Goal: Task Accomplishment & Management: Use online tool/utility

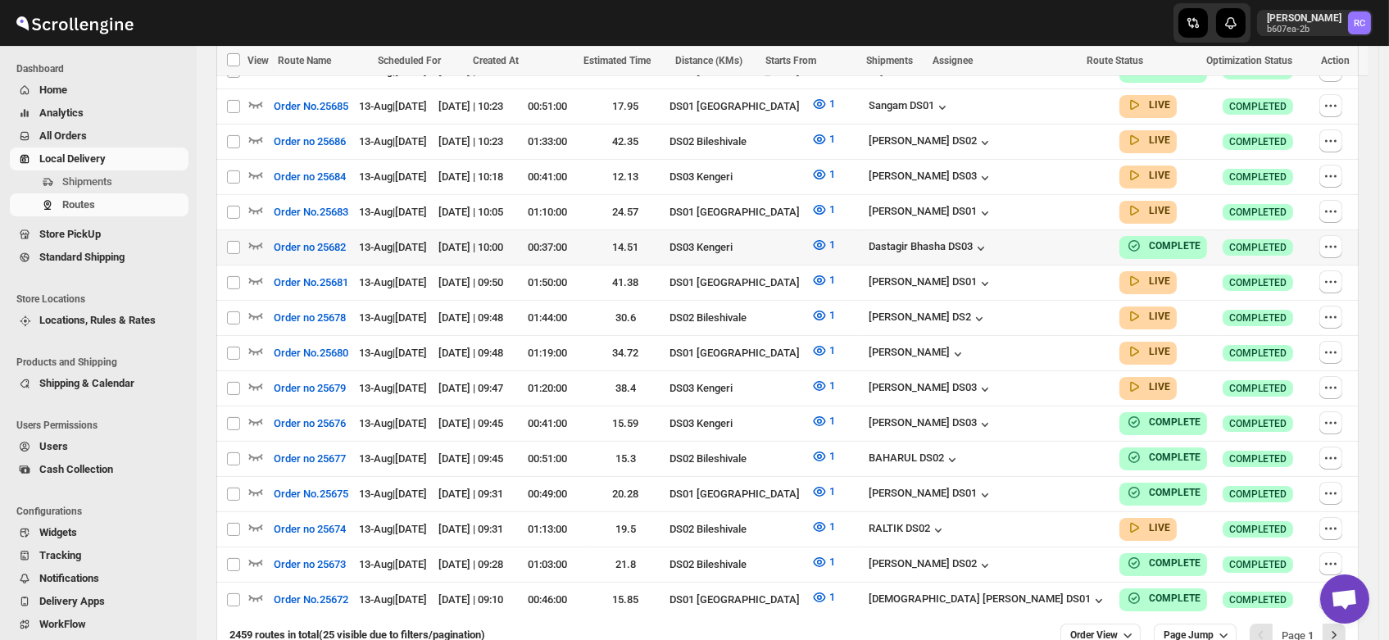
scroll to position [918, 0]
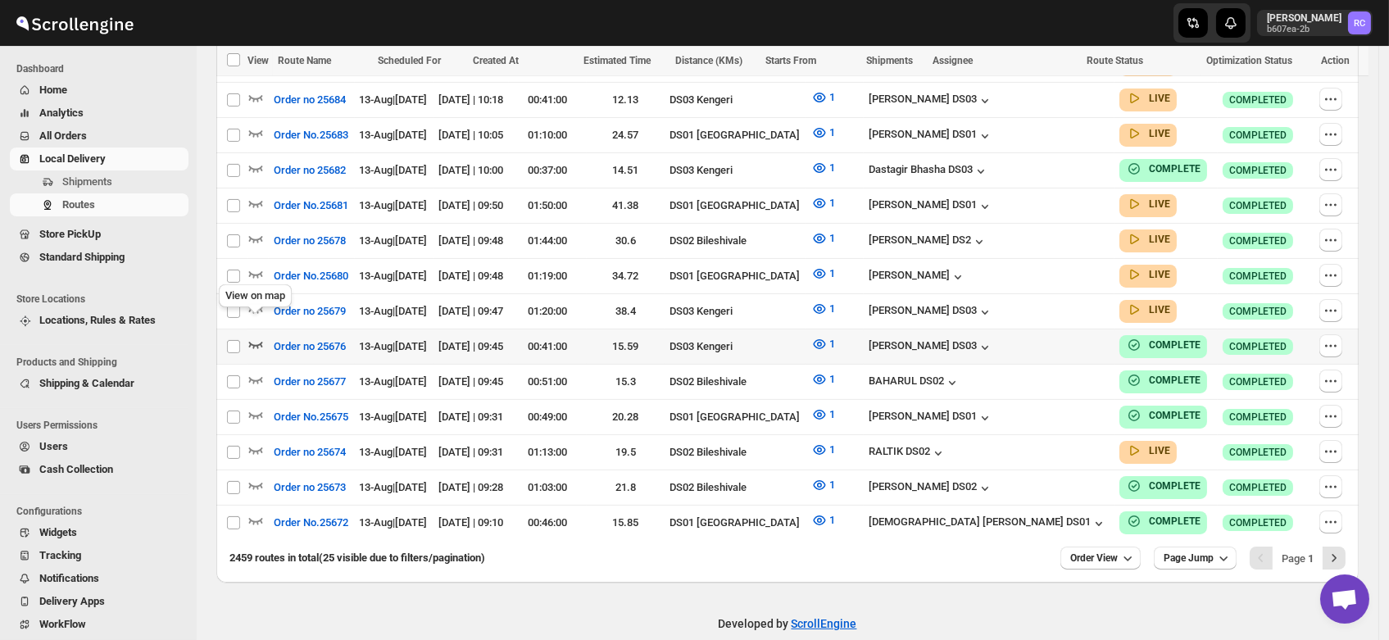
click at [256, 336] on icon "button" at bounding box center [255, 344] width 16 height 16
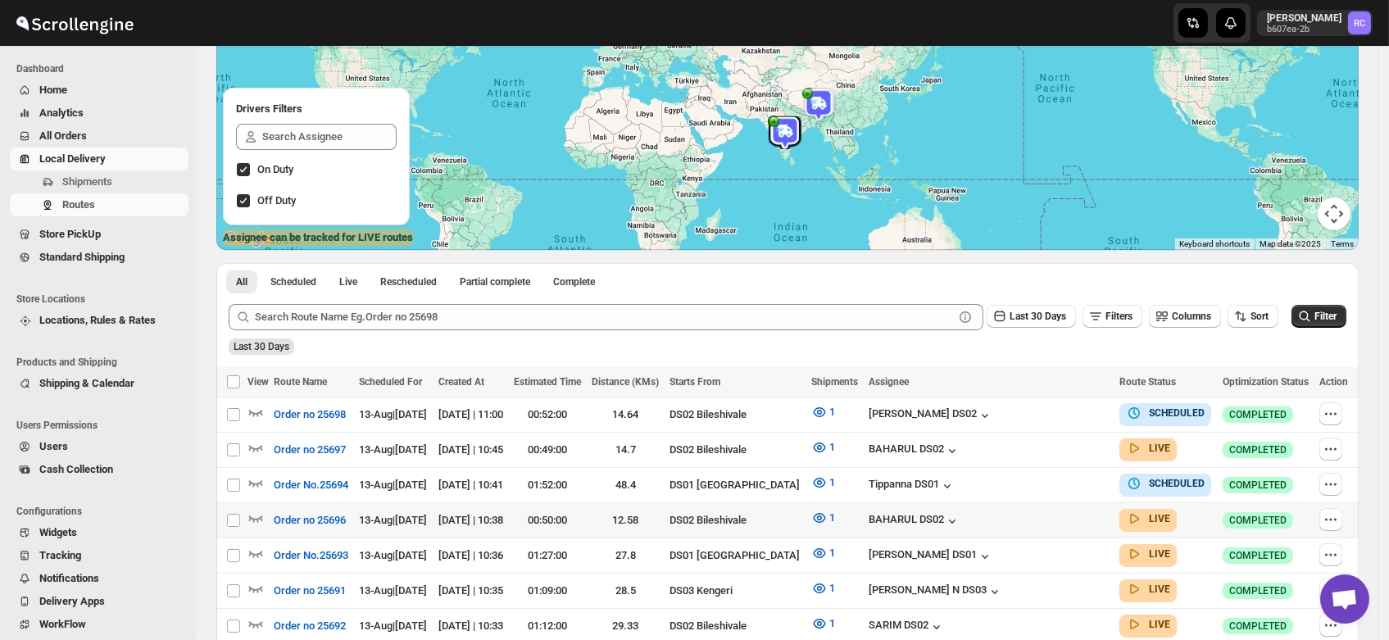
scroll to position [0, 0]
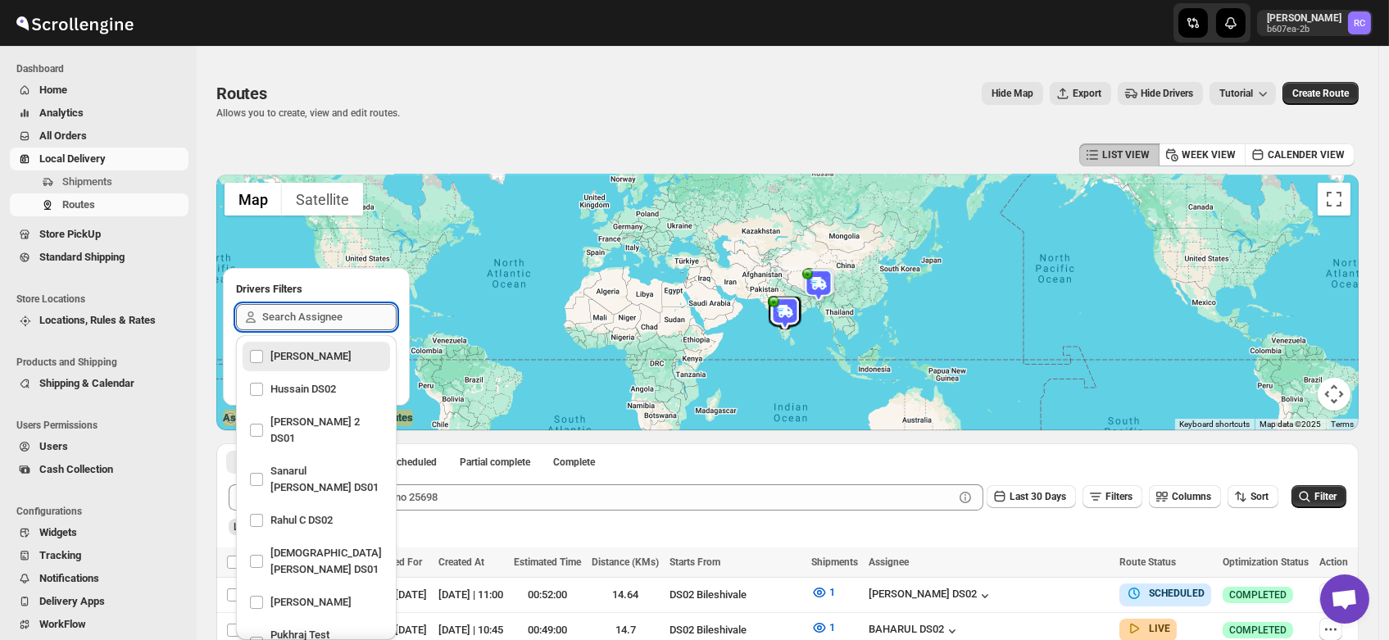
click at [297, 322] on input "text" at bounding box center [329, 317] width 134 height 26
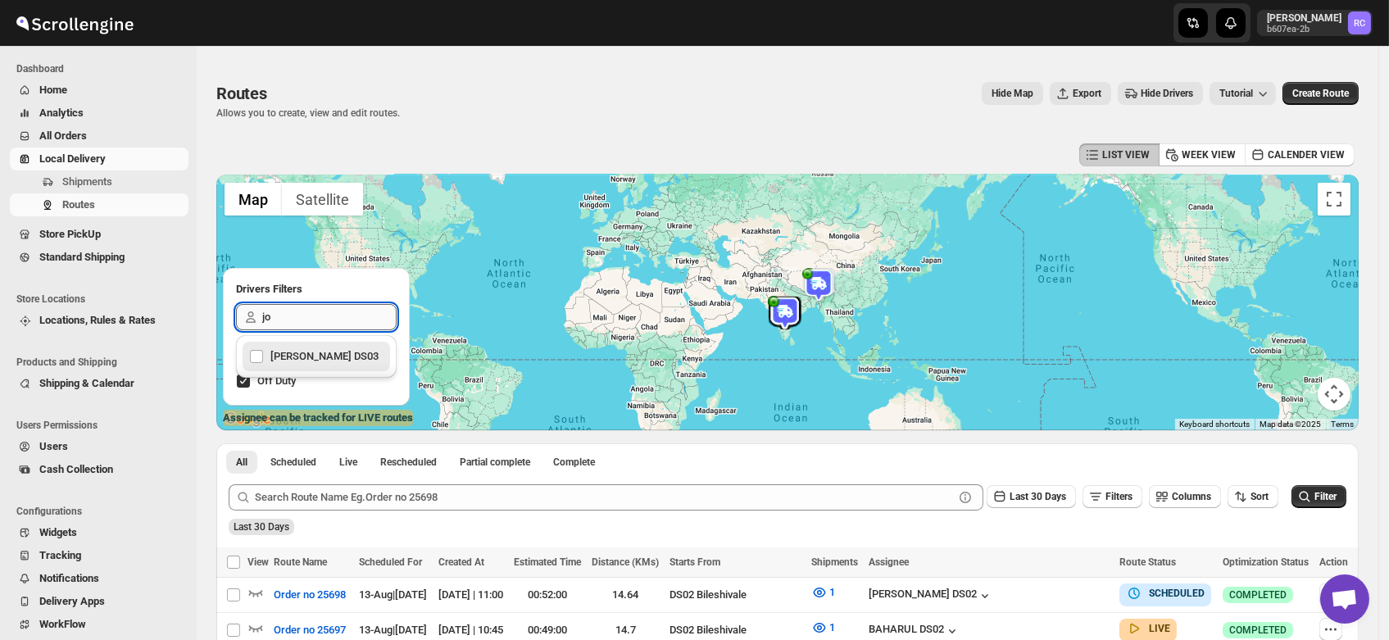
type input "jos"
click at [302, 354] on div "Joseph Krishna DS03" at bounding box center [316, 356] width 134 height 23
checkbox input "true"
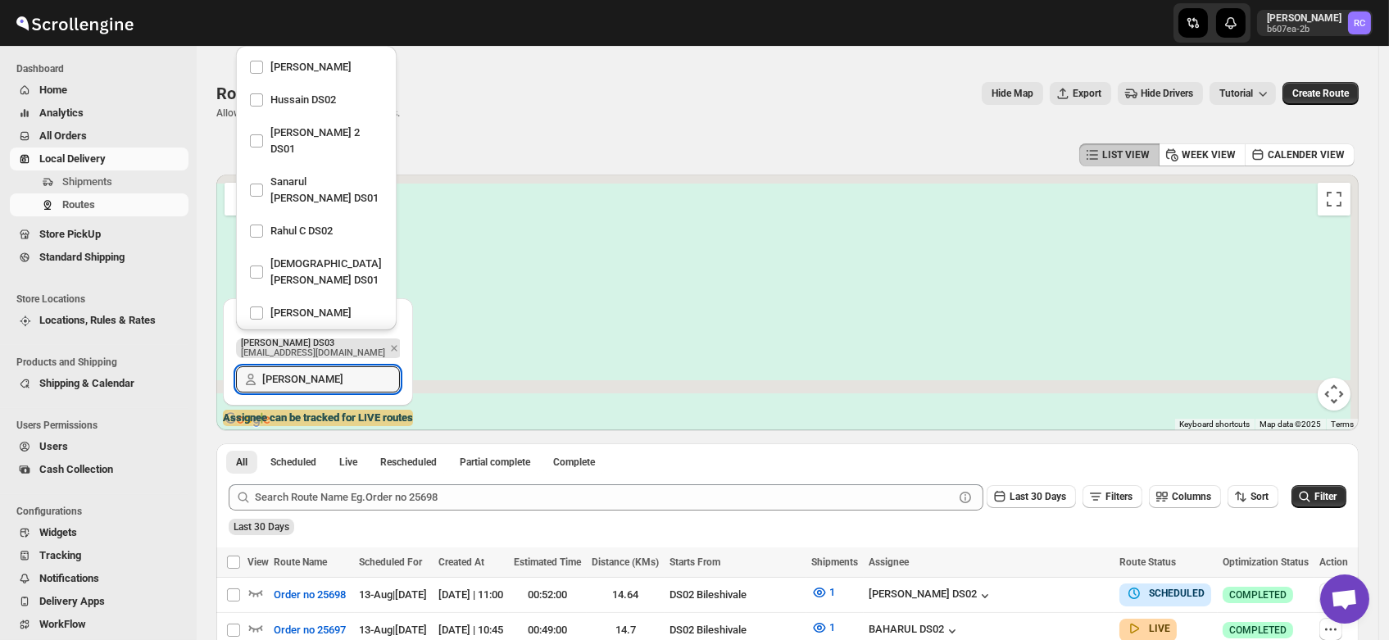
scroll to position [828, 0]
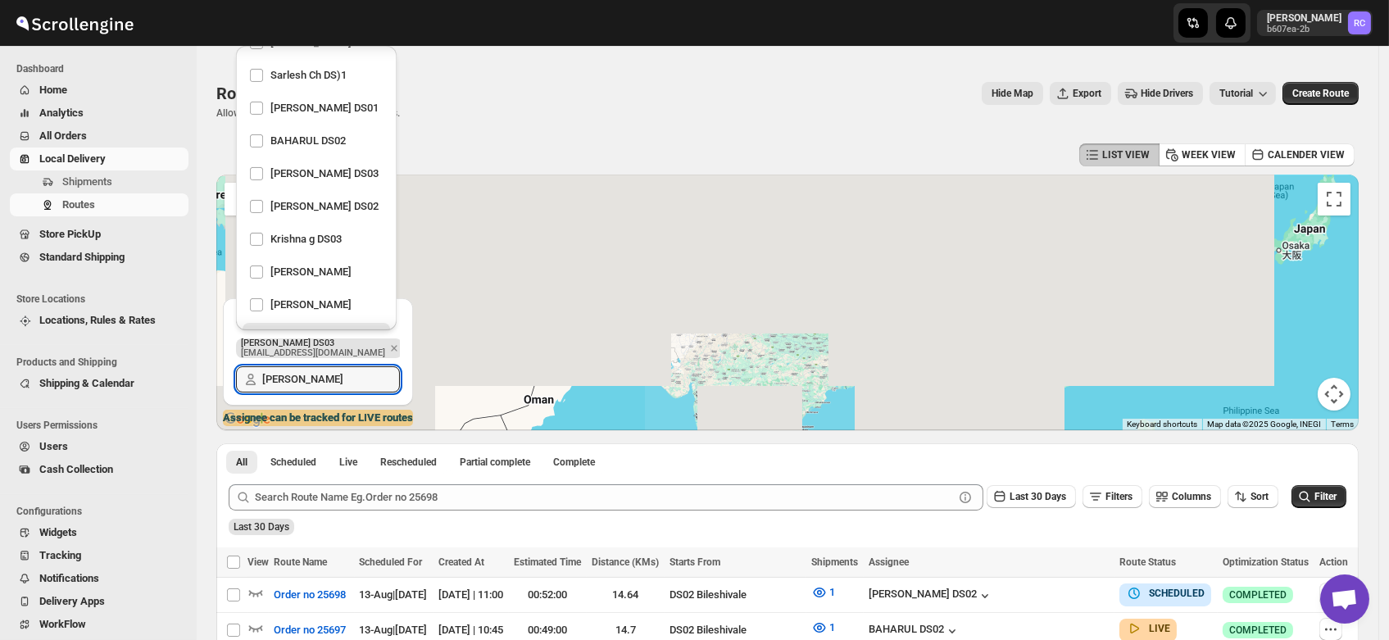
type input "jos"
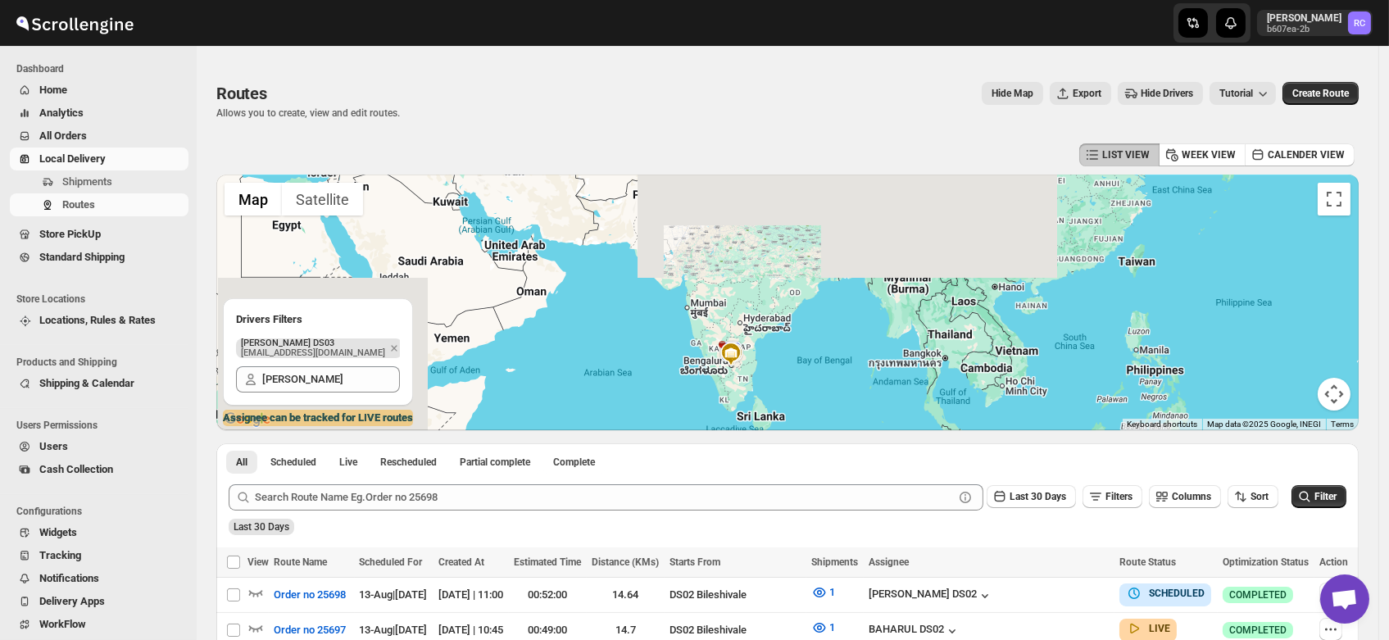
drag, startPoint x: 759, startPoint y: 392, endPoint x: 750, endPoint y: 256, distance: 136.3
click at [750, 256] on div at bounding box center [787, 303] width 1142 height 256
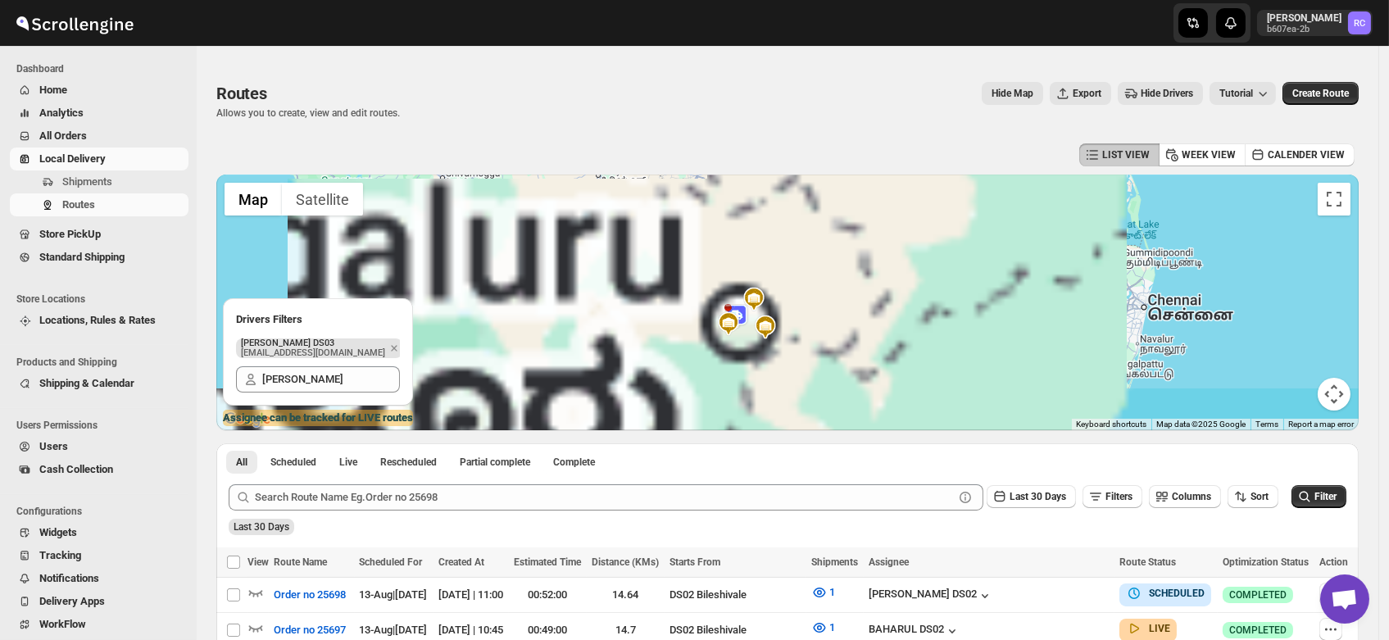
drag, startPoint x: 727, startPoint y: 374, endPoint x: 787, endPoint y: 202, distance: 182.5
click at [766, 287] on img at bounding box center [754, 299] width 25 height 25
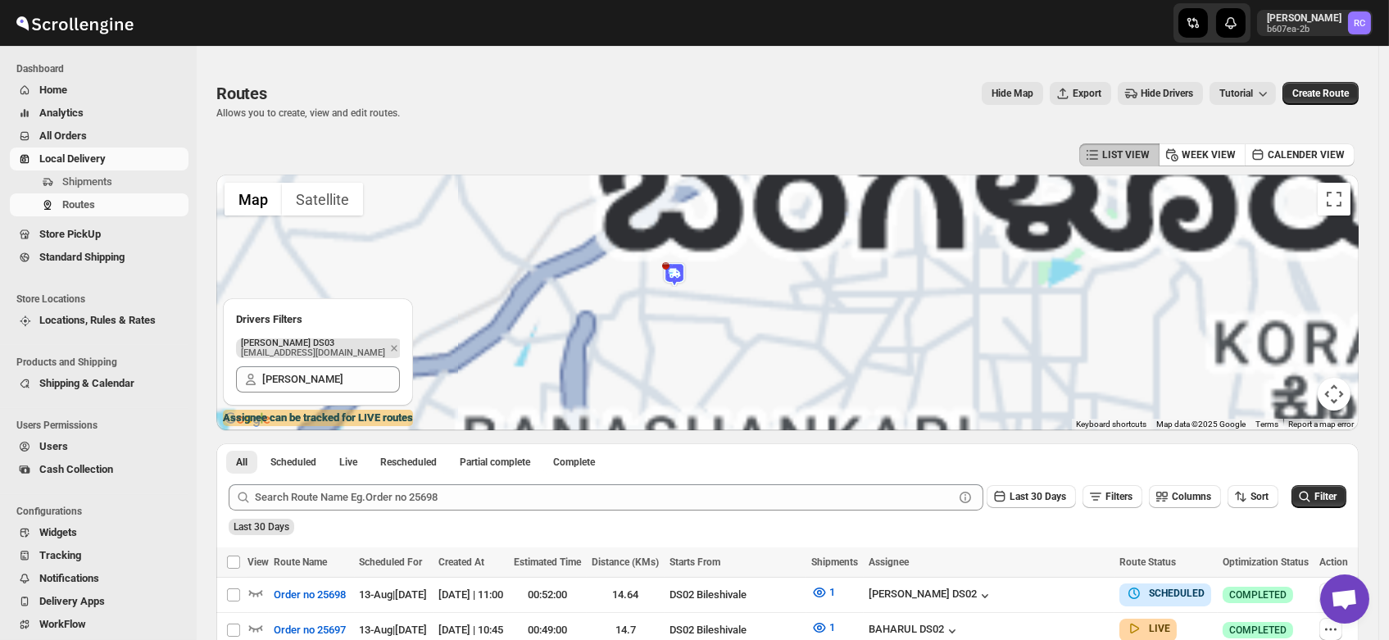
click at [679, 275] on img at bounding box center [674, 274] width 25 height 25
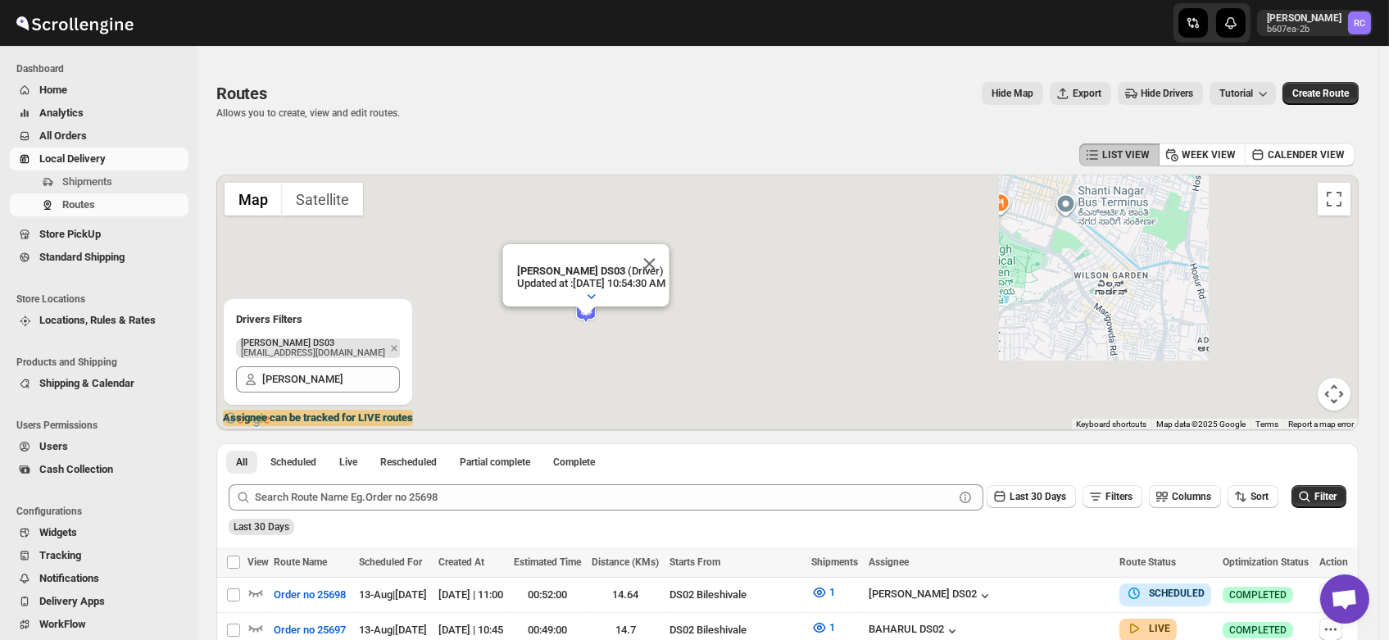
drag, startPoint x: 573, startPoint y: 326, endPoint x: 836, endPoint y: 247, distance: 274.6
click at [836, 247] on div "To navigate, press the arrow keys. Joseph Krishna DS03 (Driver) Updated at : 8/…" at bounding box center [787, 303] width 1142 height 256
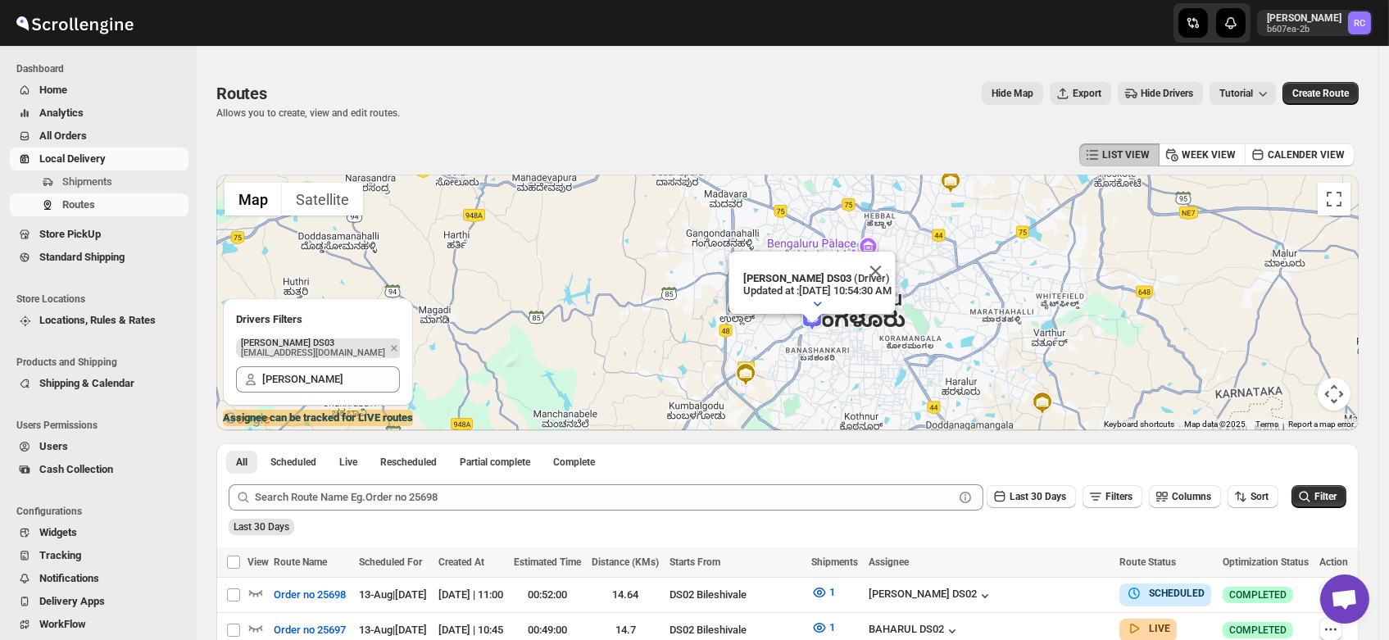
drag, startPoint x: 628, startPoint y: 390, endPoint x: 787, endPoint y: 361, distance: 161.5
click at [787, 361] on div "To navigate, press the arrow keys. Joseph Krishna DS03 (Driver) Updated at : 8/…" at bounding box center [787, 303] width 1142 height 256
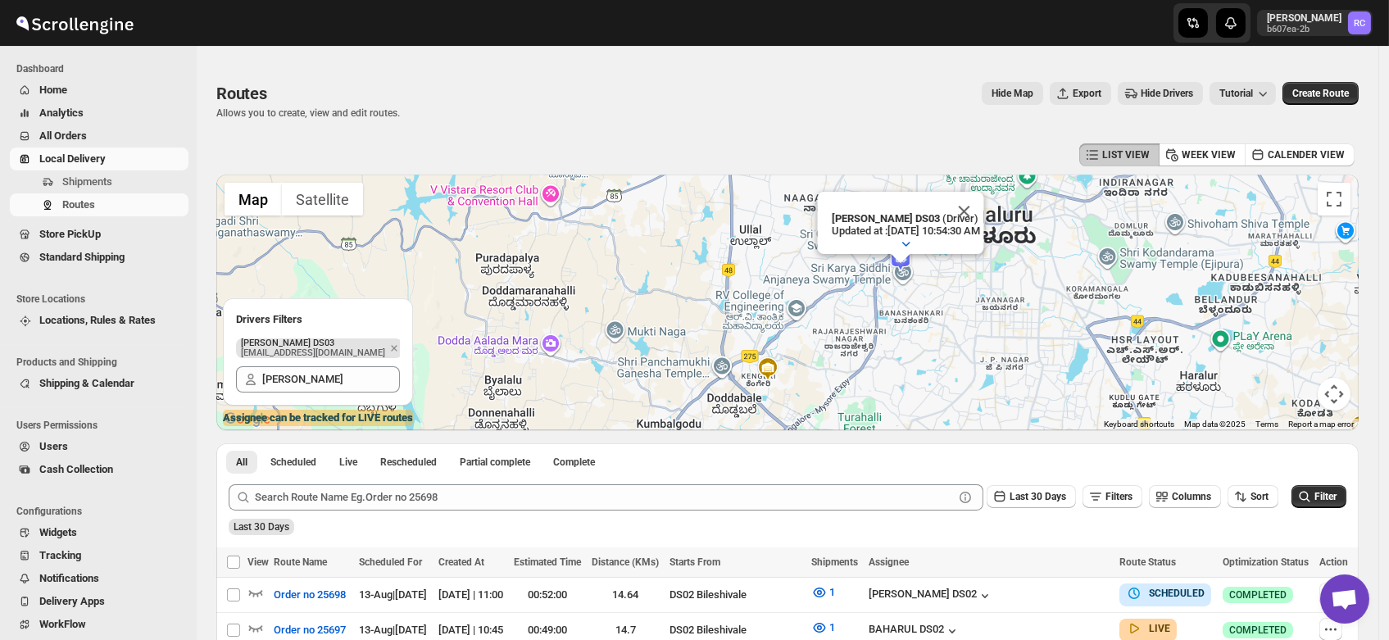
drag, startPoint x: 766, startPoint y: 352, endPoint x: 828, endPoint y: 320, distance: 70.4
click at [828, 320] on div "To navigate, press the arrow keys. Joseph Krishna DS03 (Driver) Updated at : 8/…" at bounding box center [787, 303] width 1142 height 256
click at [984, 196] on button "Close" at bounding box center [964, 211] width 39 height 39
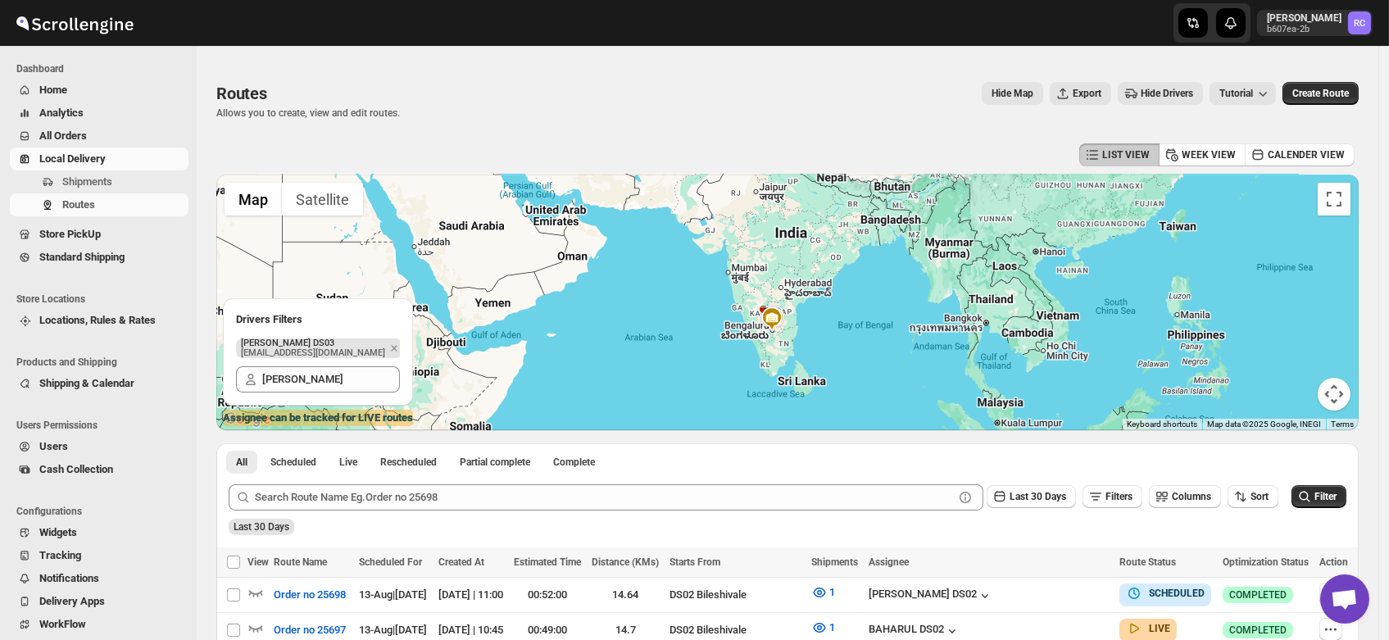
drag, startPoint x: 809, startPoint y: 403, endPoint x: 806, endPoint y: 322, distance: 81.2
click at [806, 322] on div "To navigate, press the arrow keys." at bounding box center [787, 303] width 1142 height 256
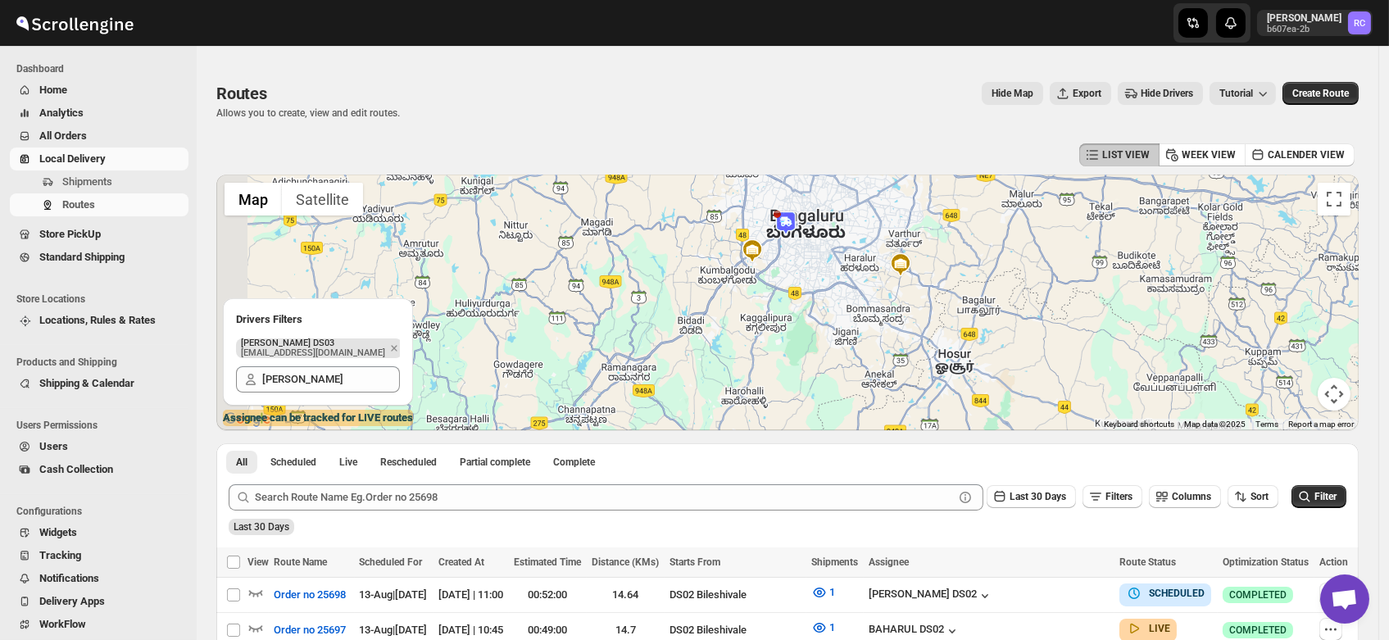
drag, startPoint x: 556, startPoint y: 299, endPoint x: 819, endPoint y: 313, distance: 264.2
click at [819, 313] on div "To navigate, press the arrow keys." at bounding box center [787, 303] width 1142 height 256
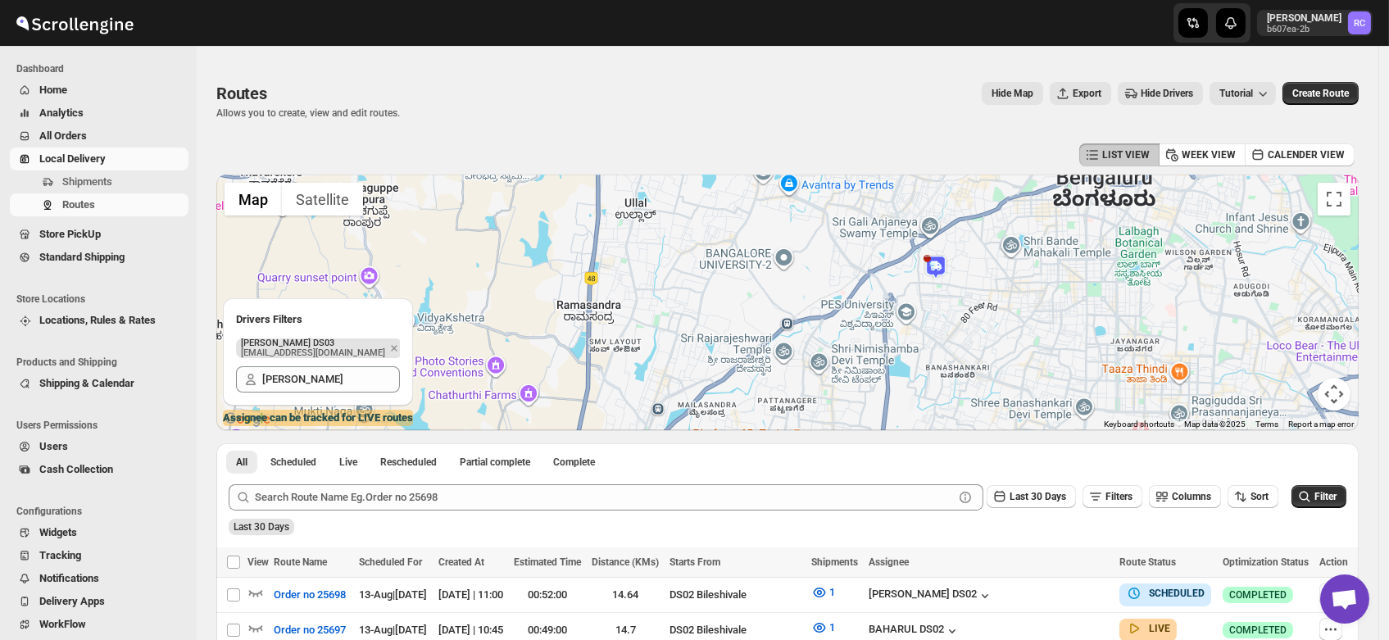
drag, startPoint x: 793, startPoint y: 227, endPoint x: 890, endPoint y: 334, distance: 144.5
click at [890, 334] on div "To navigate, press the arrow keys." at bounding box center [787, 303] width 1142 height 256
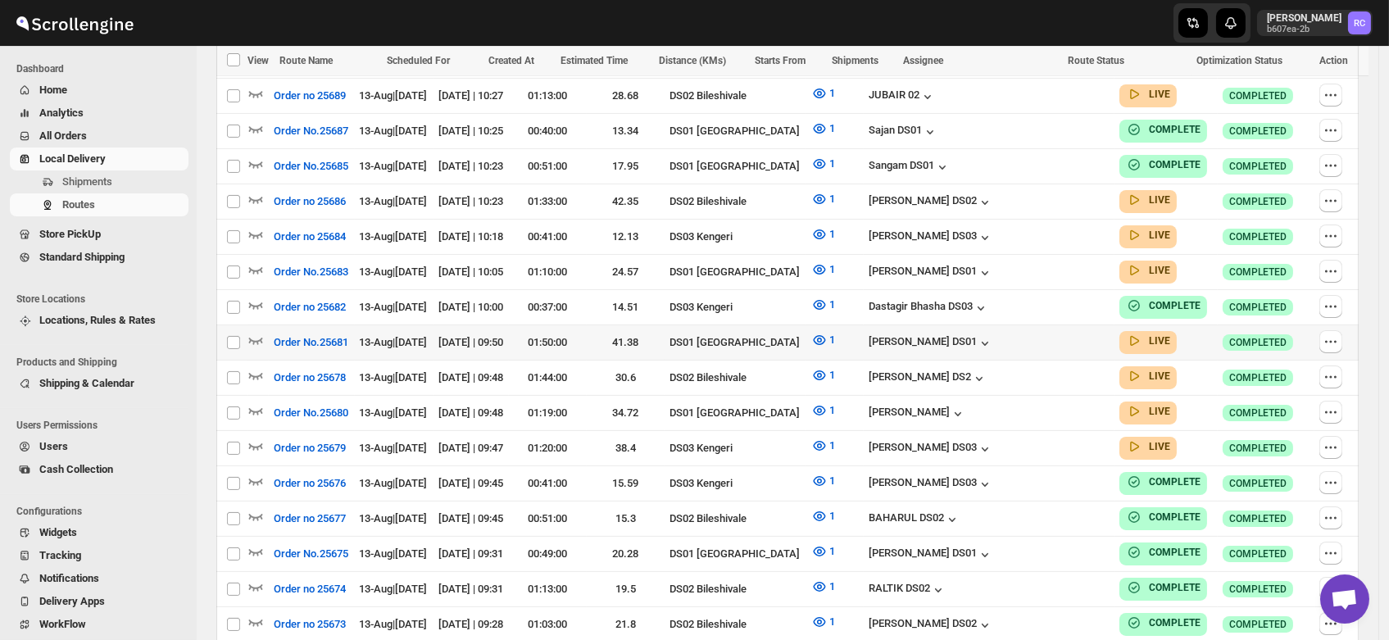
scroll to position [780, 0]
click at [252, 445] on icon "button" at bounding box center [256, 448] width 14 height 7
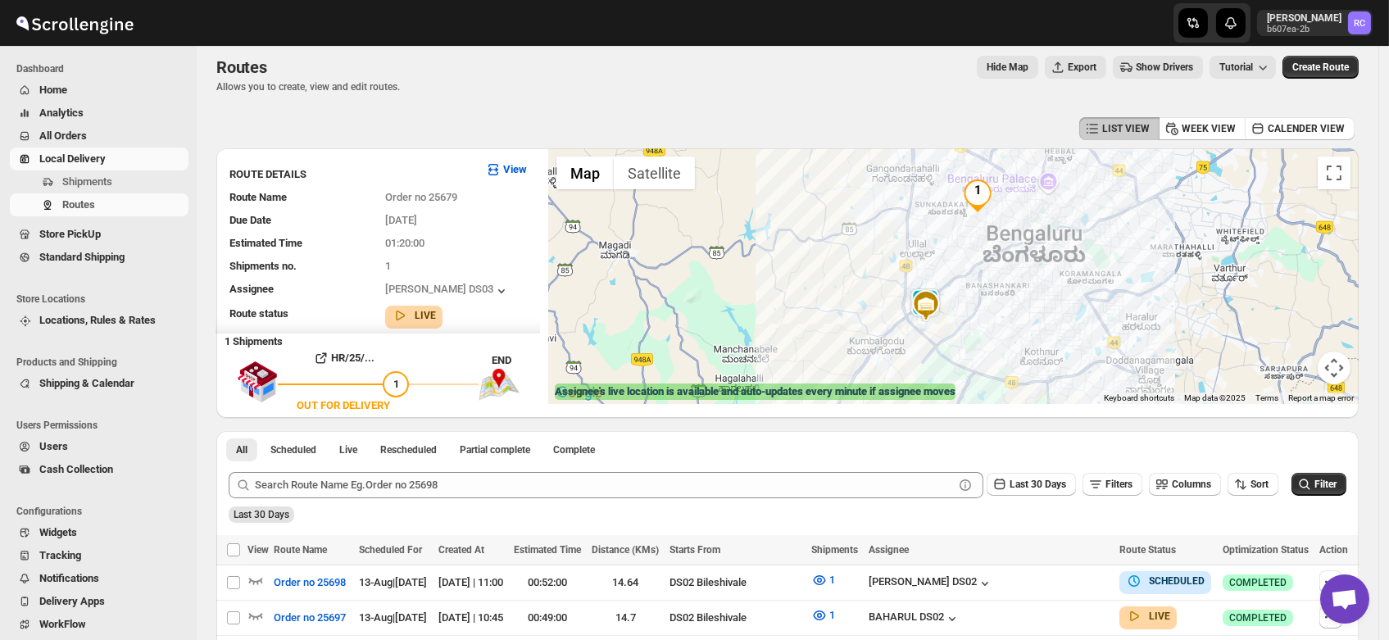
scroll to position [0, 0]
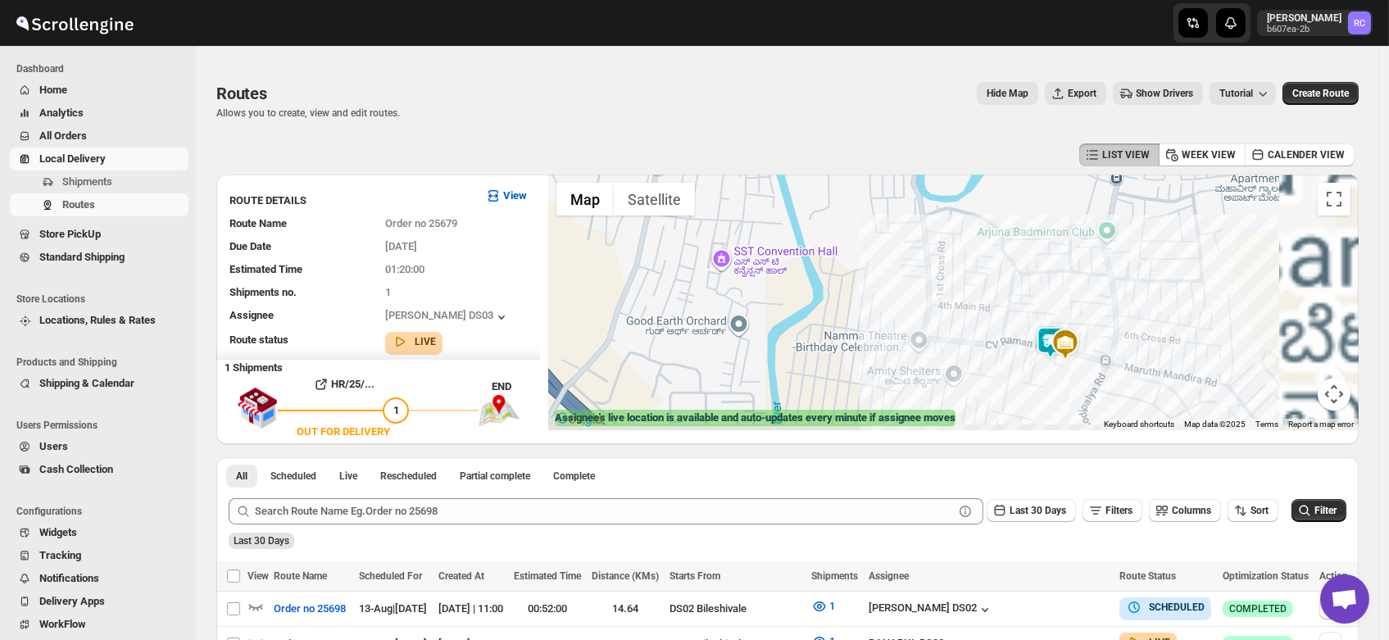
drag, startPoint x: 1077, startPoint y: 379, endPoint x: 915, endPoint y: 261, distance: 200.6
click at [915, 261] on div at bounding box center [953, 303] width 810 height 256
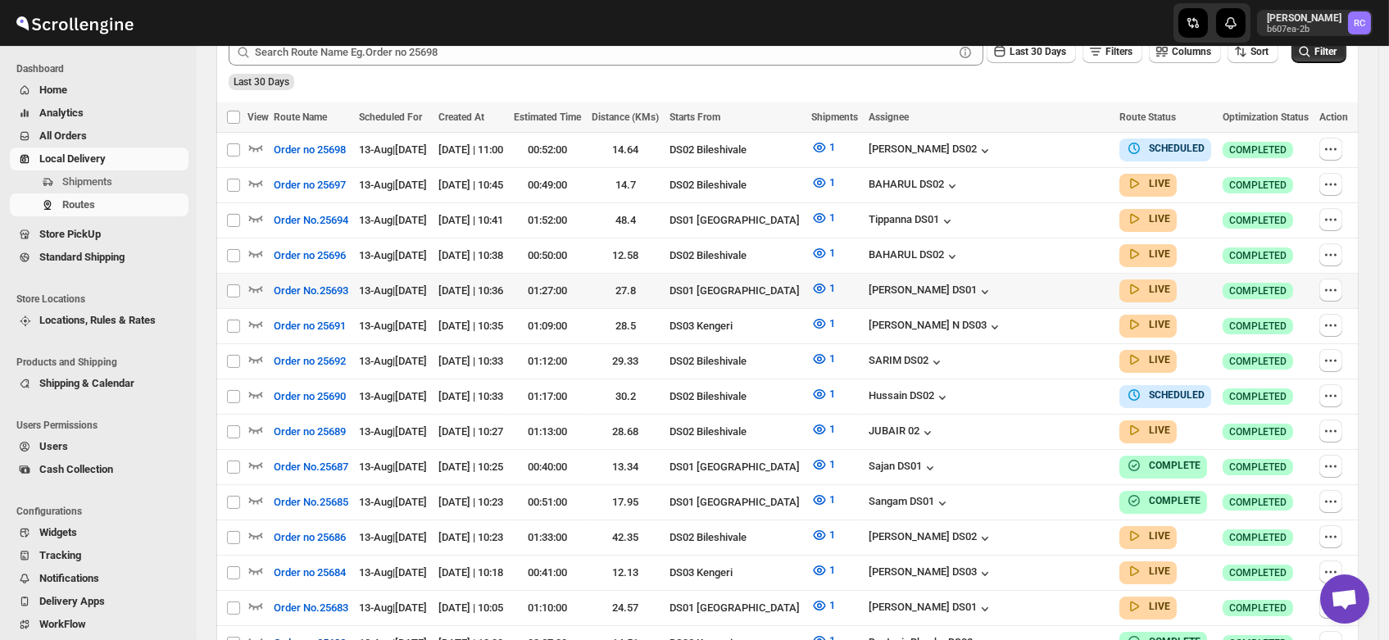
scroll to position [457, 0]
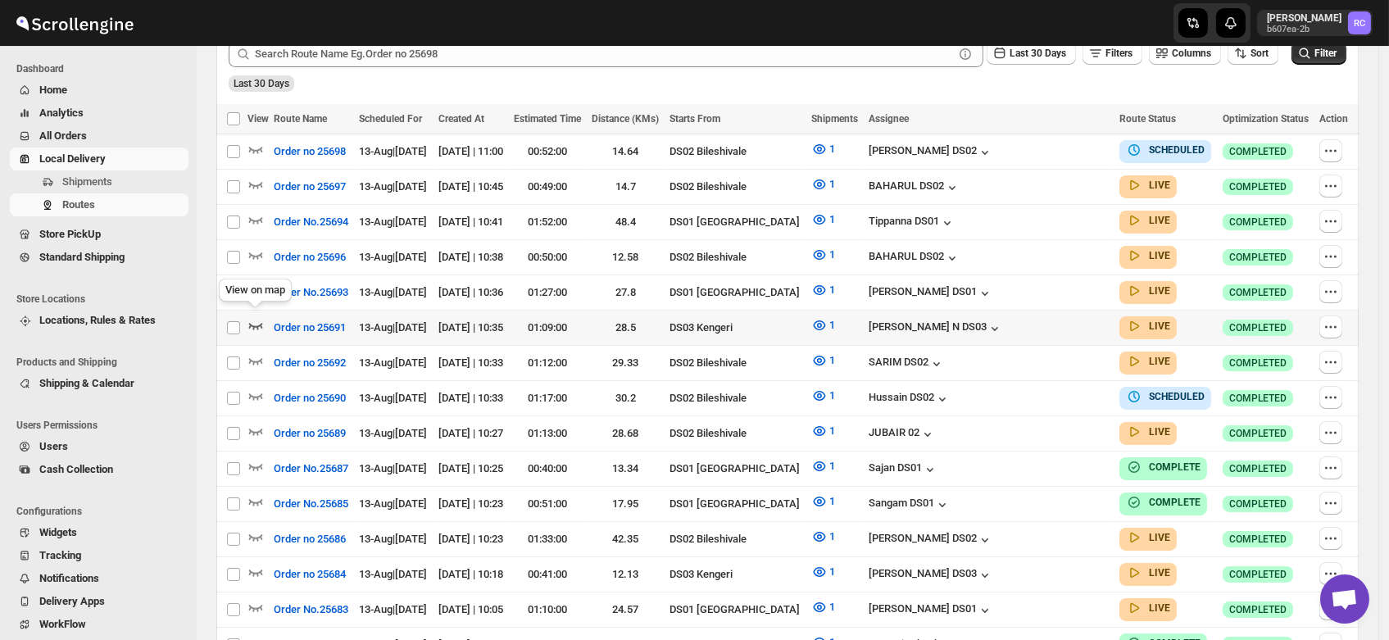
click at [256, 318] on icon "button" at bounding box center [255, 325] width 16 height 16
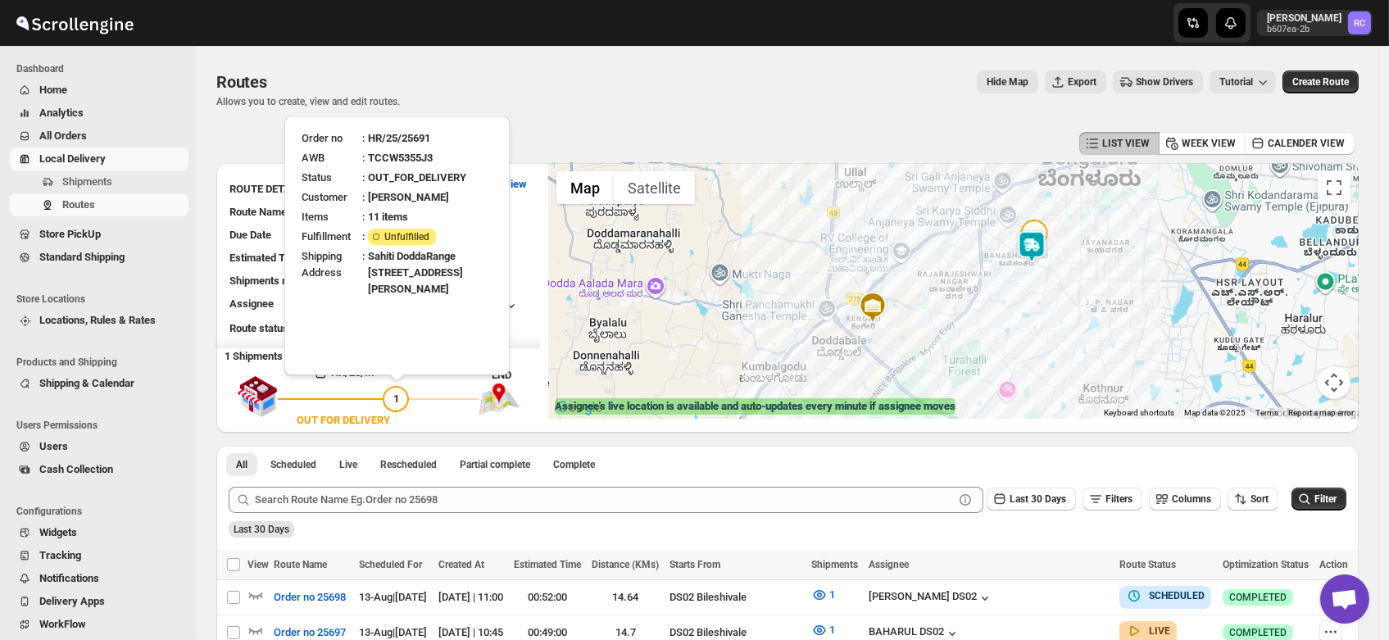
scroll to position [0, 0]
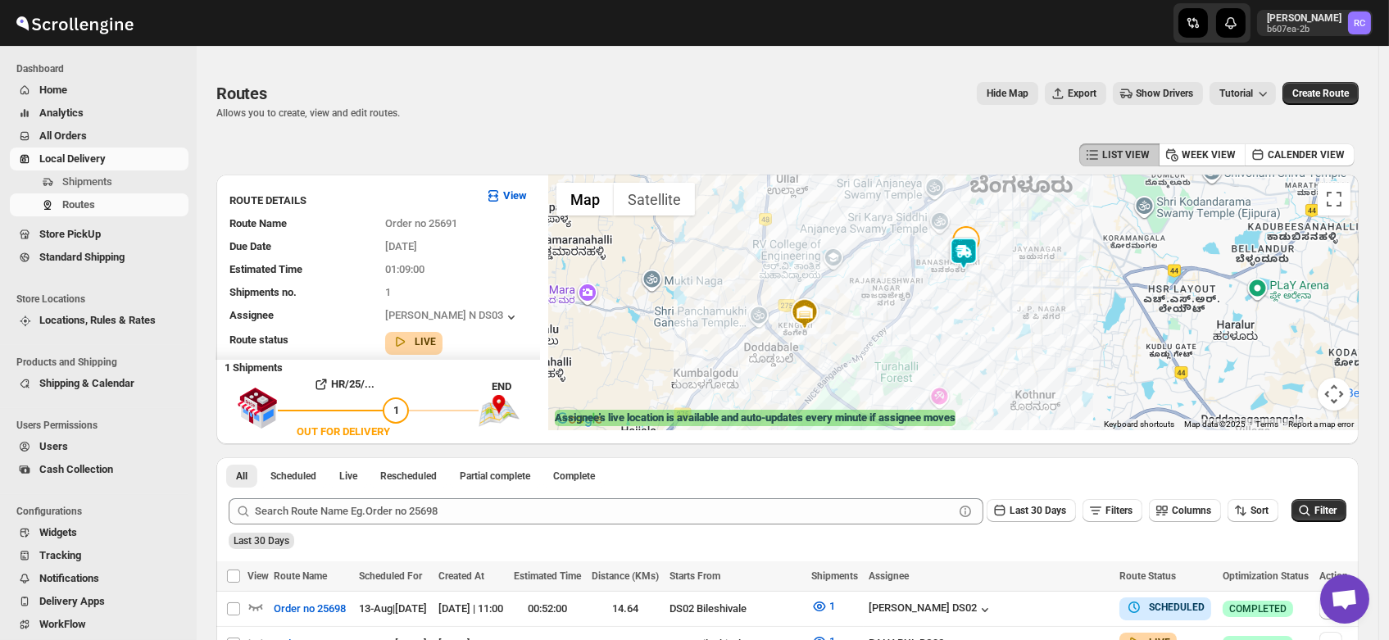
drag, startPoint x: 1008, startPoint y: 320, endPoint x: 933, endPoint y: 315, distance: 75.5
click at [933, 315] on div at bounding box center [953, 303] width 810 height 256
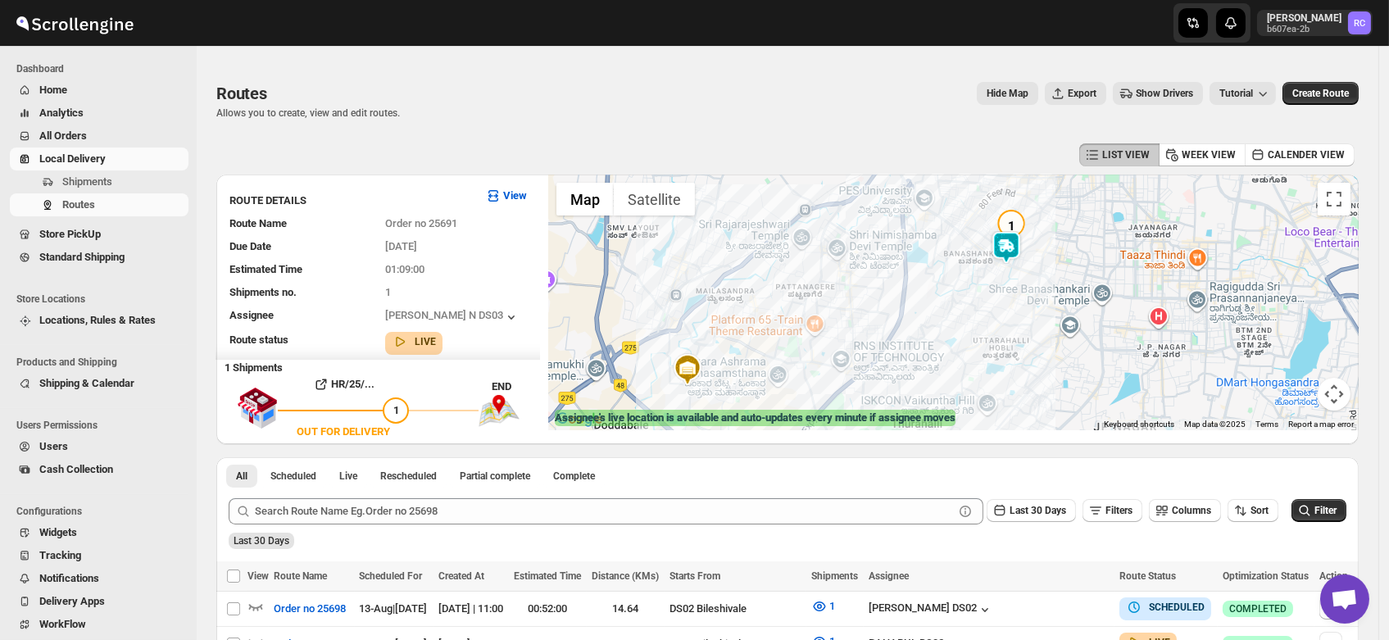
drag, startPoint x: 927, startPoint y: 268, endPoint x: 932, endPoint y: 313, distance: 45.3
click at [932, 313] on div at bounding box center [953, 303] width 810 height 256
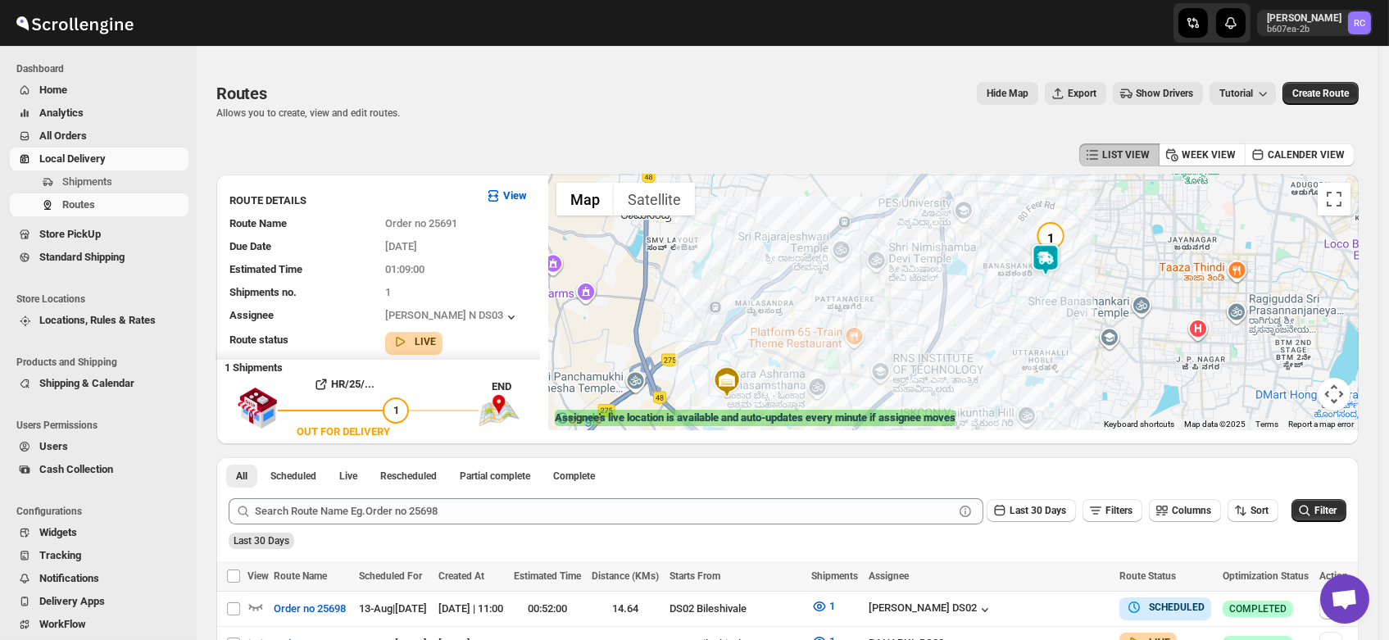
drag, startPoint x: 932, startPoint y: 313, endPoint x: 985, endPoint y: 325, distance: 54.5
click at [985, 325] on div at bounding box center [953, 303] width 810 height 256
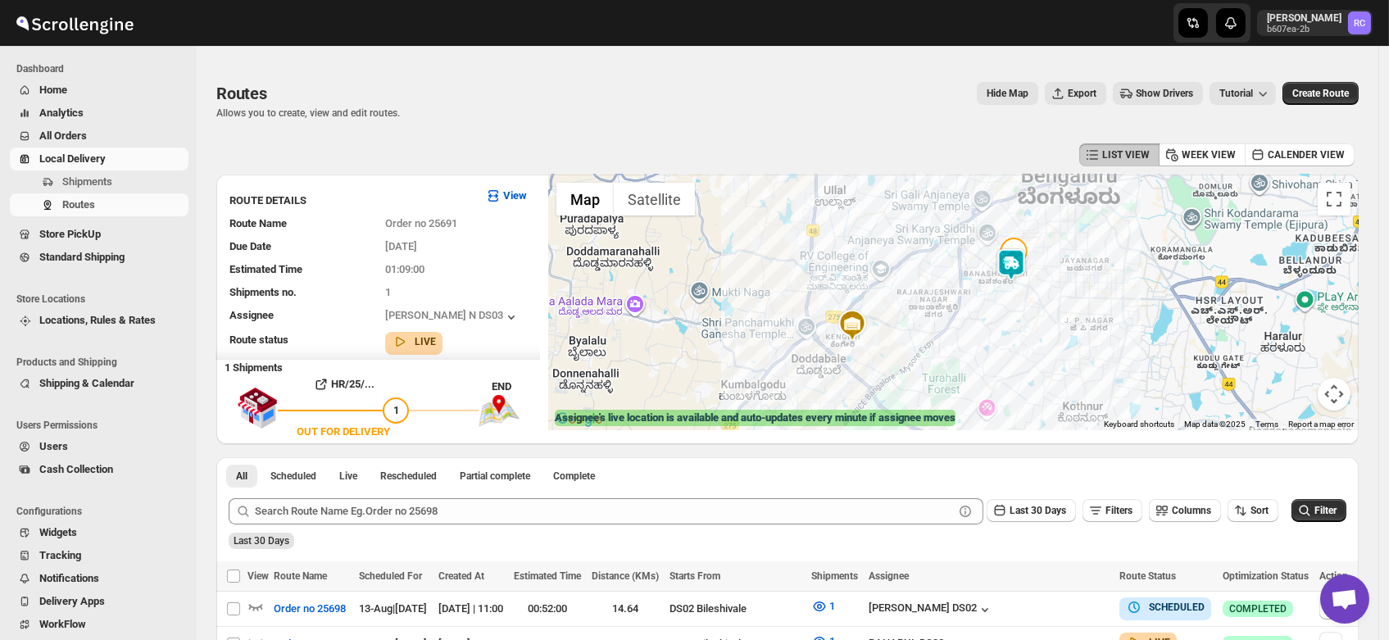
drag, startPoint x: 915, startPoint y: 313, endPoint x: 922, endPoint y: 294, distance: 20.2
click at [922, 294] on div at bounding box center [953, 303] width 810 height 256
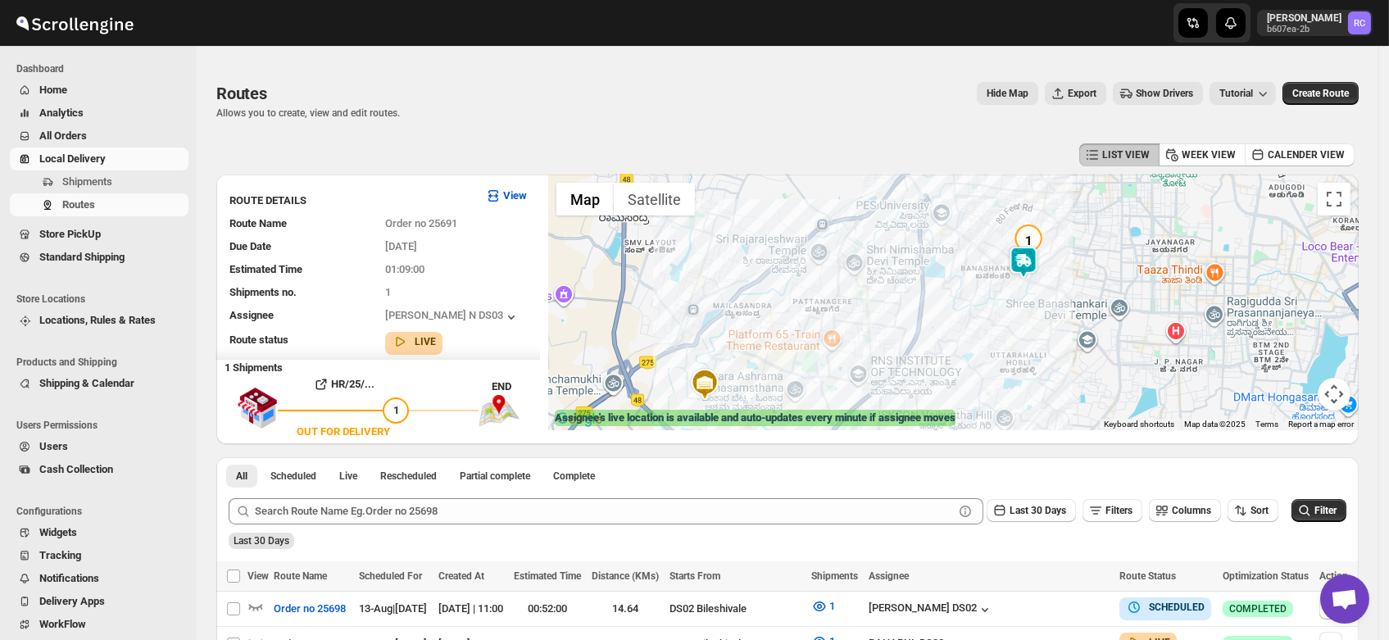
drag, startPoint x: 898, startPoint y: 295, endPoint x: 826, endPoint y: 315, distance: 75.0
click at [826, 315] on div at bounding box center [953, 303] width 810 height 256
